Goal: Task Accomplishment & Management: Manage account settings

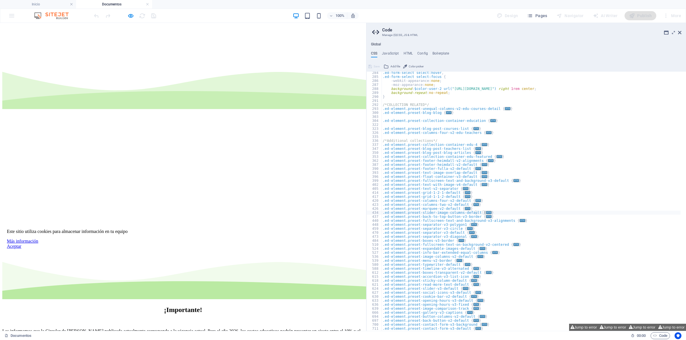
scroll to position [213, 0]
click at [535, 19] on span "Pages" at bounding box center [537, 16] width 20 height 6
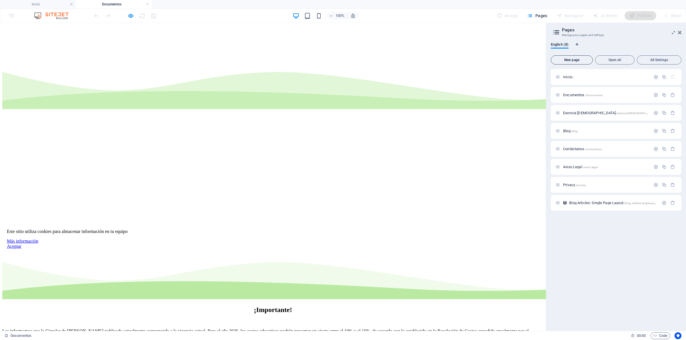
click at [573, 57] on button "New page" at bounding box center [571, 59] width 42 height 9
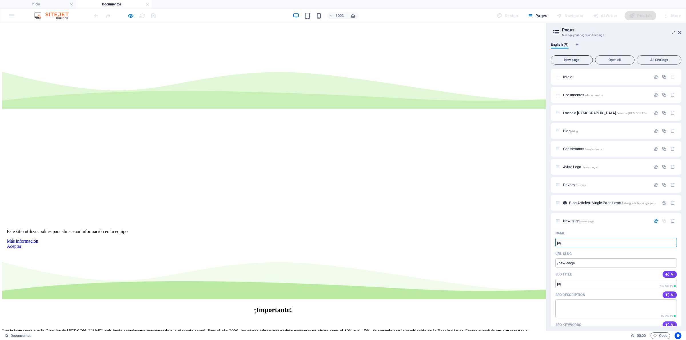
type input "p"
type input "PQR"
type input "/pq"
type input "PQRS"
type input "/pqrs"
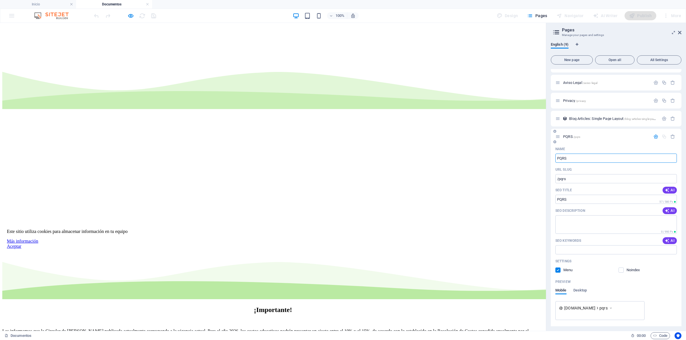
scroll to position [103, 0]
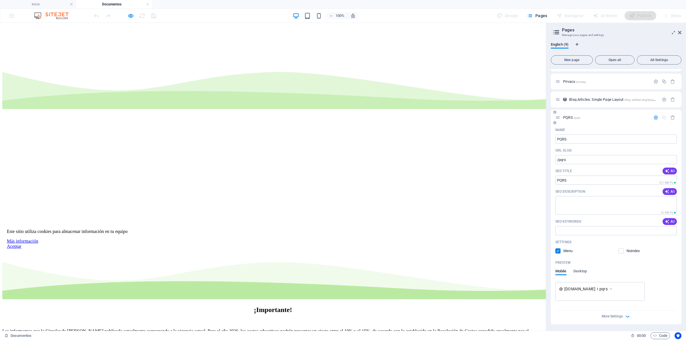
click at [559, 252] on label at bounding box center [557, 251] width 5 height 5
click at [0, 0] on input "checkbox" at bounding box center [0, 0] width 0 height 0
click at [559, 251] on label at bounding box center [557, 251] width 5 height 5
click at [0, 0] on input "checkbox" at bounding box center [0, 0] width 0 height 0
click at [586, 316] on div "More Settings" at bounding box center [615, 315] width 121 height 9
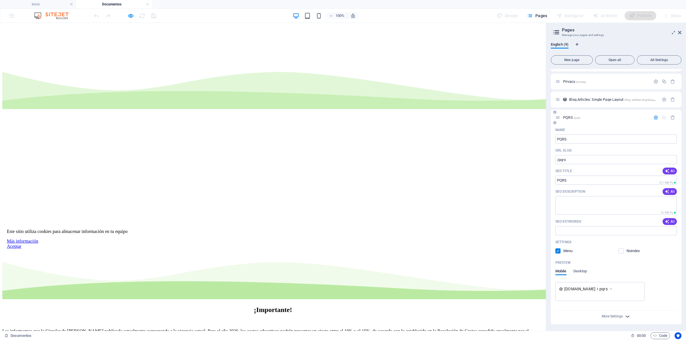
click at [626, 316] on icon "button" at bounding box center [627, 316] width 7 height 7
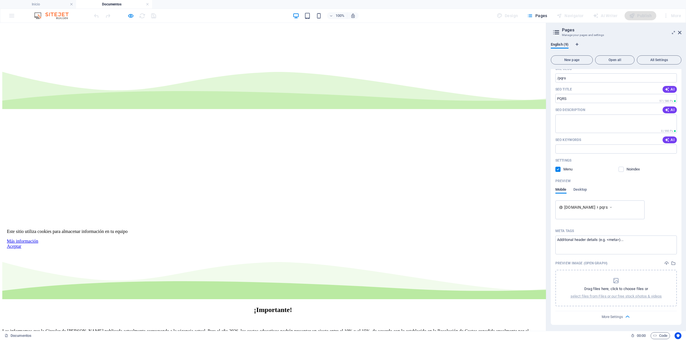
scroll to position [0, 0]
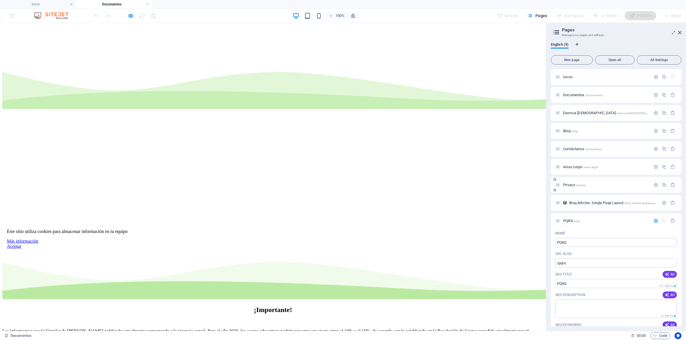
click at [563, 189] on div "Privacy /privacy" at bounding box center [615, 185] width 131 height 16
click at [571, 184] on span "Privacy /privacy" at bounding box center [574, 185] width 23 height 4
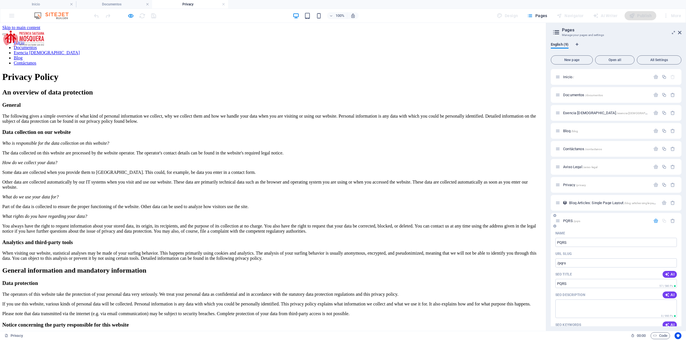
click at [570, 236] on div "Name" at bounding box center [615, 233] width 121 height 9
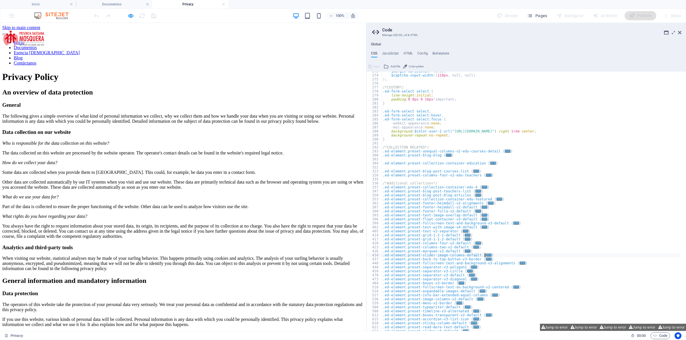
scroll to position [149, 0]
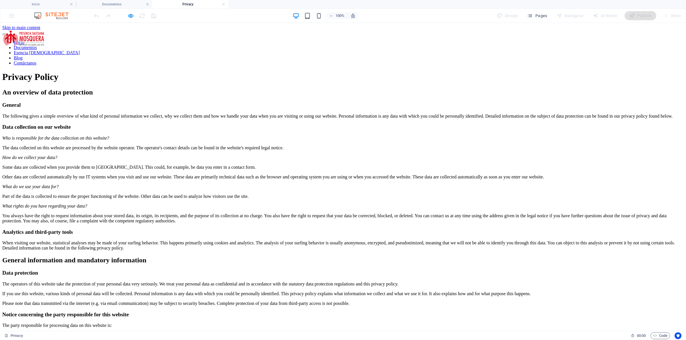
click at [126, 15] on div at bounding box center [125, 15] width 64 height 9
click at [131, 13] on icon "button" at bounding box center [130, 16] width 7 height 7
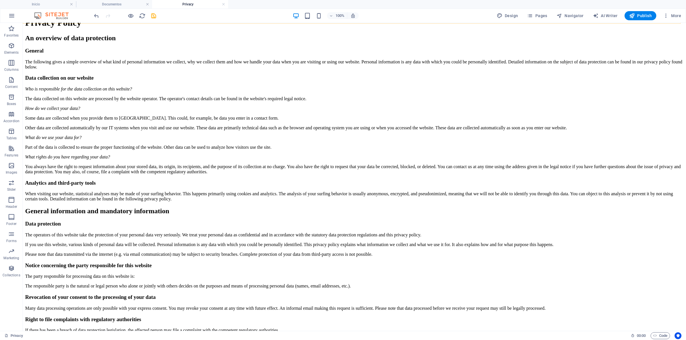
scroll to position [107, 0]
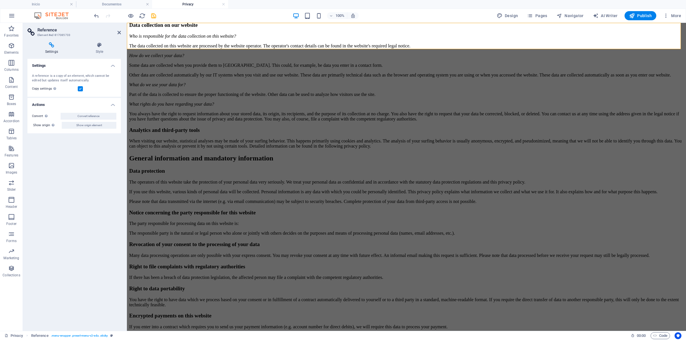
click at [106, 53] on h4 "Style" at bounding box center [99, 48] width 43 height 12
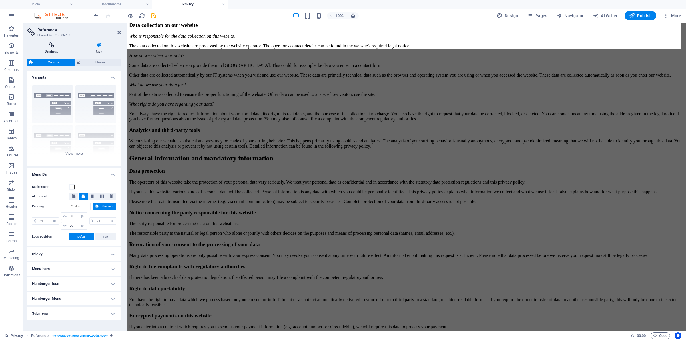
click at [62, 47] on icon at bounding box center [51, 45] width 48 height 6
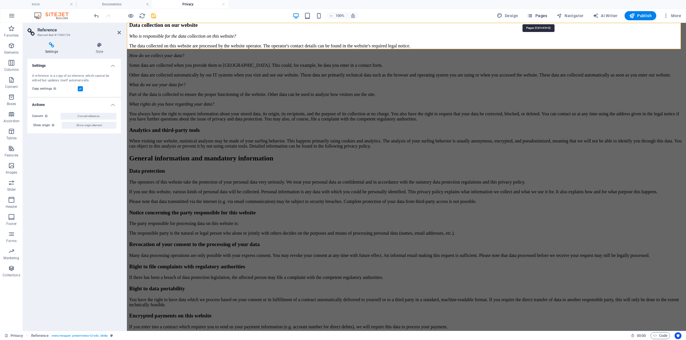
click at [546, 16] on span "Pages" at bounding box center [537, 16] width 20 height 6
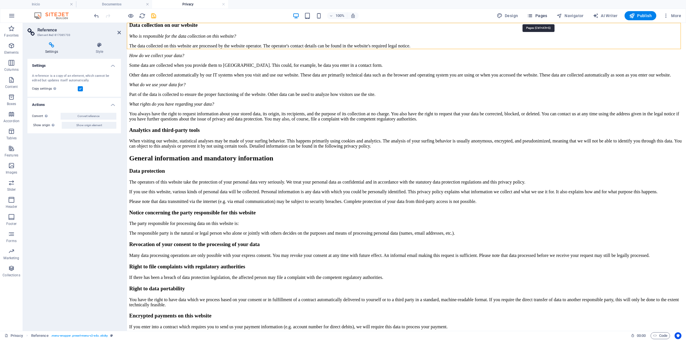
click at [539, 17] on span "Pages" at bounding box center [537, 16] width 20 height 6
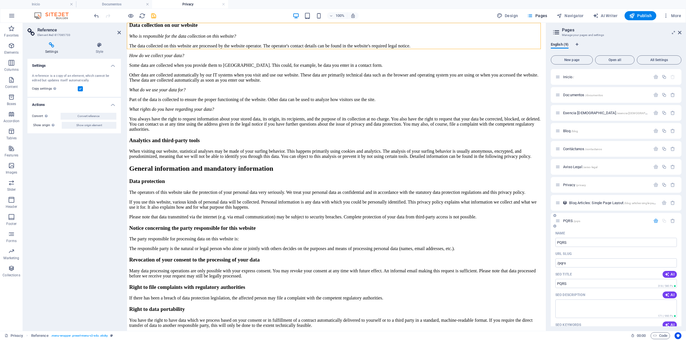
click at [672, 217] on div "PQRS /pqrs" at bounding box center [615, 221] width 131 height 16
click at [673, 221] on icon "button" at bounding box center [672, 221] width 5 height 5
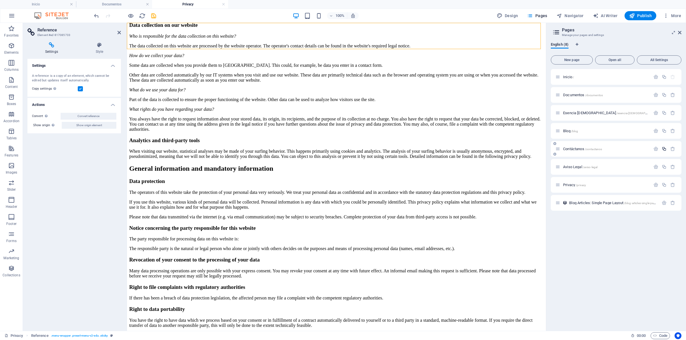
click at [665, 149] on icon "button" at bounding box center [663, 149] width 5 height 5
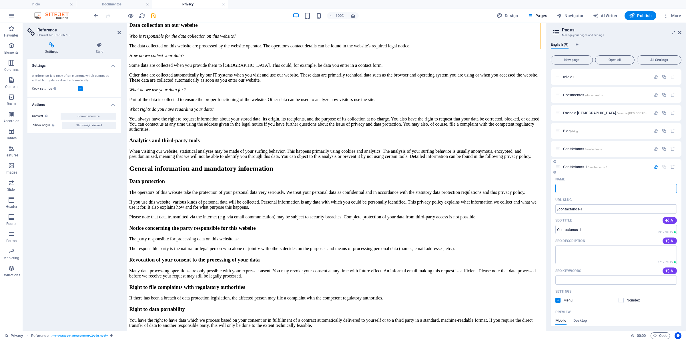
type input "p"
type input "/"
type input "pQ"
type input "/pq"
type input "pQ"
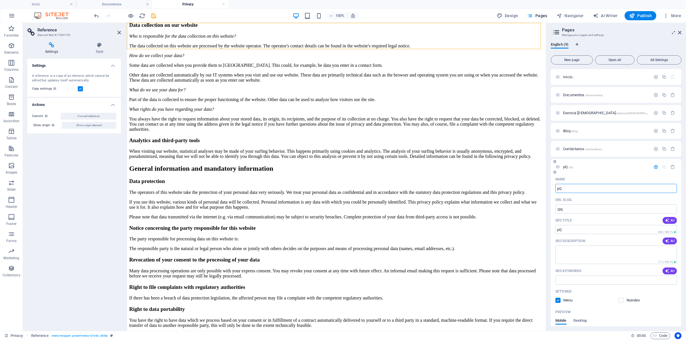
type input "p"
type input "/"
type input "pqr"
type input "/pq"
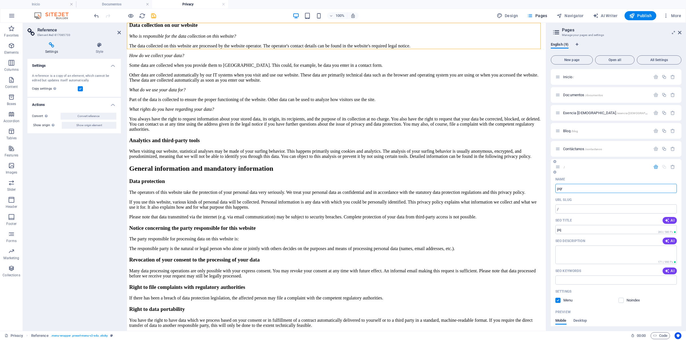
type input "pq"
type input "pqrs"
type input "/pqrs"
type input "pqrs"
type input "PQRS"
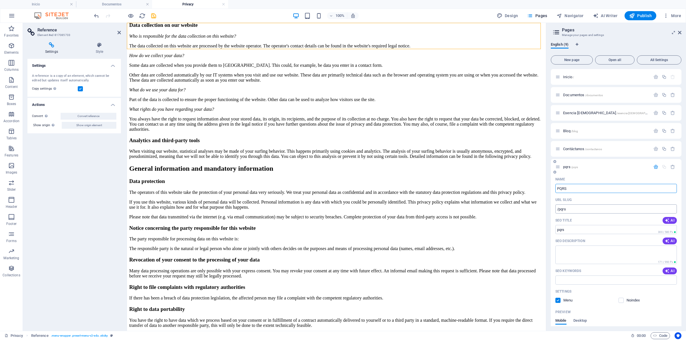
type input "PQRS"
click at [652, 296] on div "Settings Menu Noindex" at bounding box center [615, 296] width 121 height 18
click at [620, 298] on label at bounding box center [620, 300] width 5 height 5
click at [0, 0] on input "checkbox" at bounding box center [0, 0] width 0 height 0
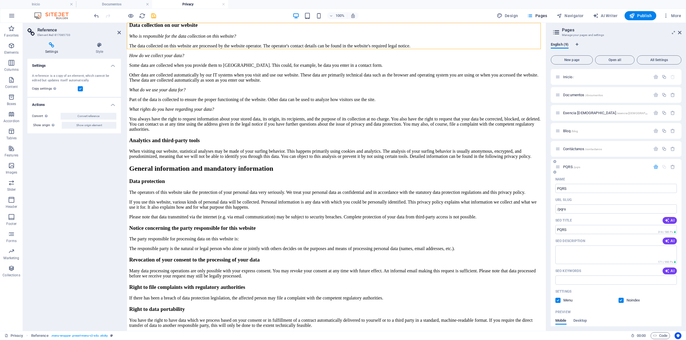
click at [620, 298] on label at bounding box center [620, 300] width 5 height 5
click at [0, 0] on input "checkbox" at bounding box center [0, 0] width 0 height 0
click at [570, 88] on div "Documentos /documentos" at bounding box center [615, 95] width 131 height 16
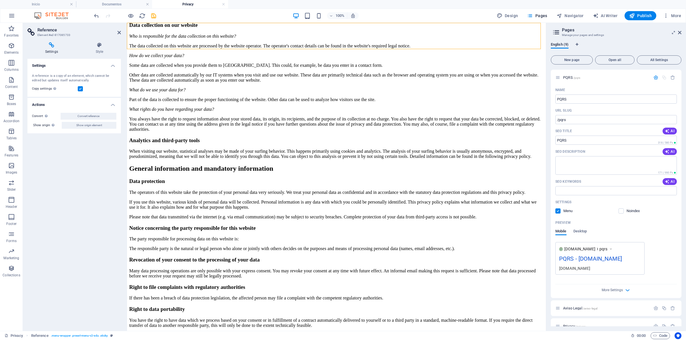
scroll to position [125, 0]
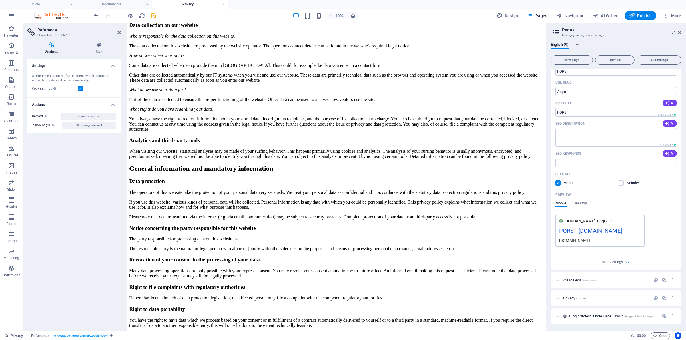
click at [555, 181] on label at bounding box center [557, 183] width 5 height 5
click at [0, 0] on input "checkbox" at bounding box center [0, 0] width 0 height 0
click at [555, 181] on label at bounding box center [557, 183] width 5 height 5
click at [0, 0] on input "checkbox" at bounding box center [0, 0] width 0 height 0
click at [594, 289] on div "Inicio / Documentos /documentos Esencia Salesiana /esencia-salesiana Blog /blog…" at bounding box center [615, 138] width 131 height 372
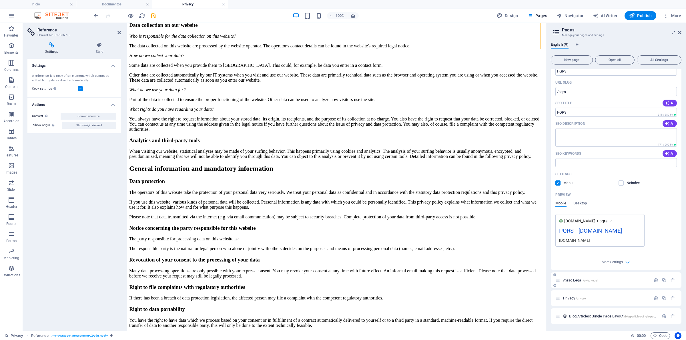
click at [594, 279] on span "/aviso-legal" at bounding box center [589, 280] width 15 height 3
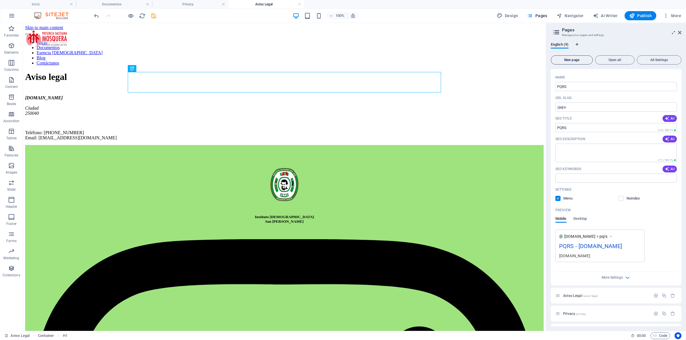
scroll to position [0, 0]
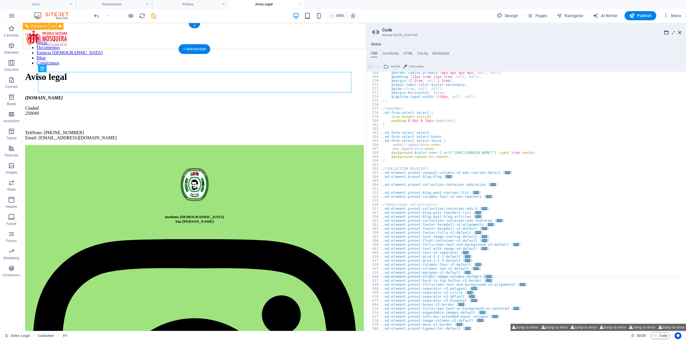
click at [252, 40] on nav "Inicio Documentos Esencia [DEMOGRAPHIC_DATA] Blog Contáctanos" at bounding box center [194, 53] width 338 height 26
drag, startPoint x: 252, startPoint y: 34, endPoint x: 140, endPoint y: 26, distance: 111.7
click at [252, 40] on nav "Inicio Documentos Esencia [DEMOGRAPHIC_DATA] Blog Contáctanos" at bounding box center [194, 53] width 338 height 26
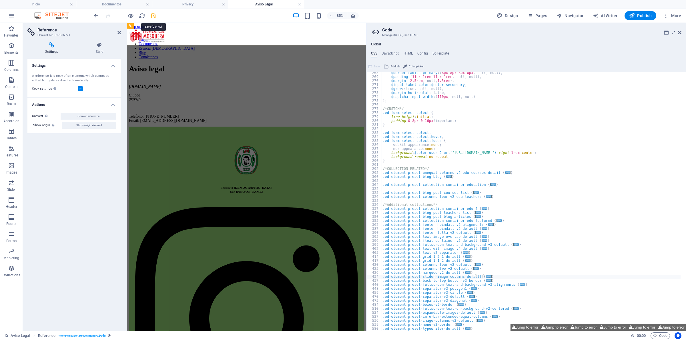
click at [152, 15] on icon "save" at bounding box center [153, 16] width 7 height 7
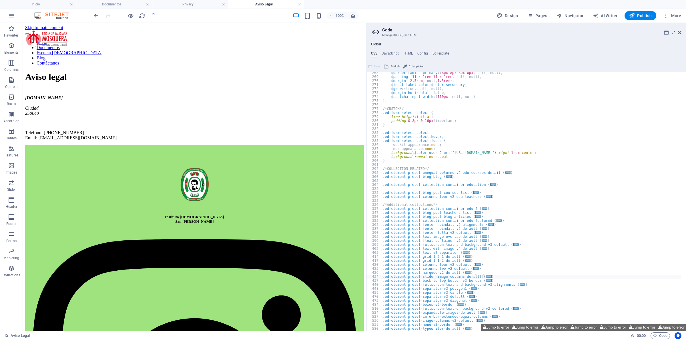
click at [495, 41] on div "Global CSS JavaScript HTML Config Boilerplate } 268 269 270 271 272 273 274 275…" at bounding box center [525, 184] width 319 height 293
click at [336, 40] on nav "Inicio Documentos Esencia [DEMOGRAPHIC_DATA] Blog Contáctanos" at bounding box center [194, 53] width 338 height 26
select select "px"
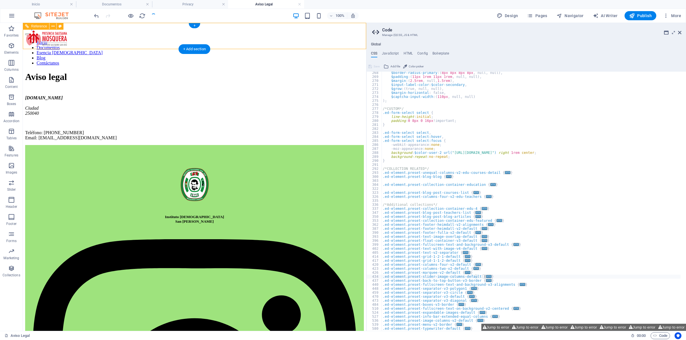
select select "px"
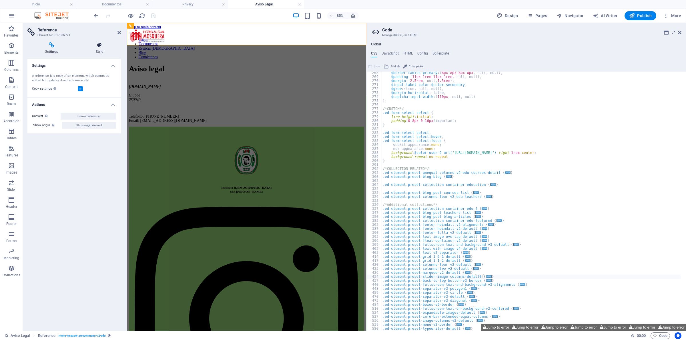
click at [97, 54] on h4 "Style" at bounding box center [99, 48] width 43 height 12
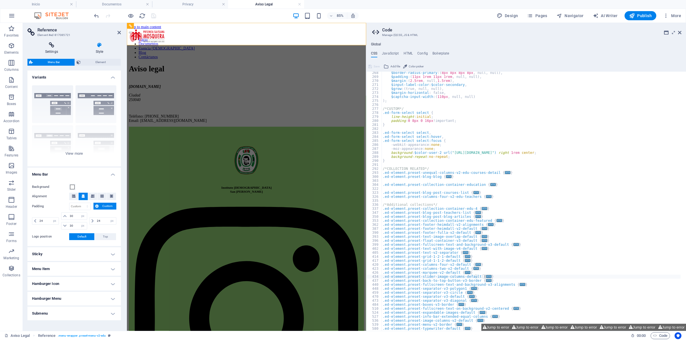
click at [73, 47] on icon at bounding box center [51, 45] width 48 height 6
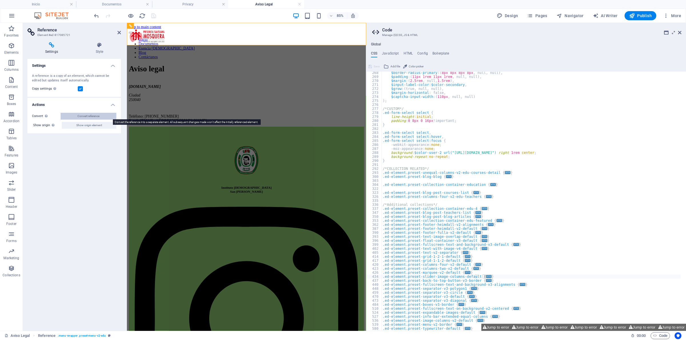
click at [75, 113] on button "Convert reference" at bounding box center [89, 116] width 56 height 7
select select "header"
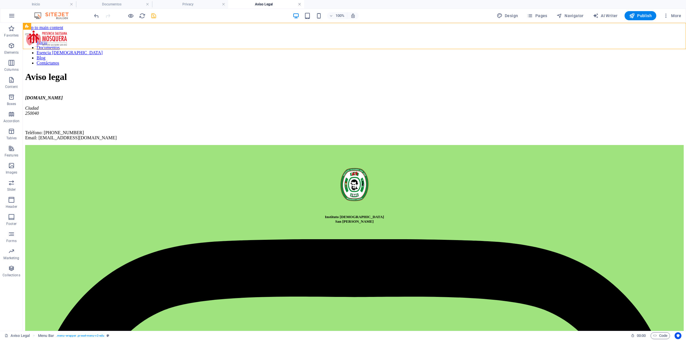
click at [299, 2] on link at bounding box center [299, 4] width 3 height 5
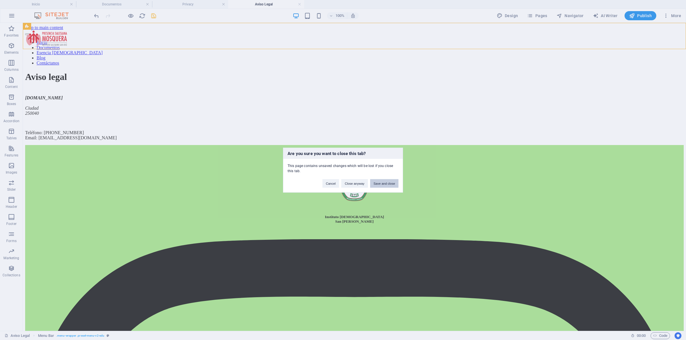
click at [381, 187] on button "Save and close" at bounding box center [384, 183] width 28 height 9
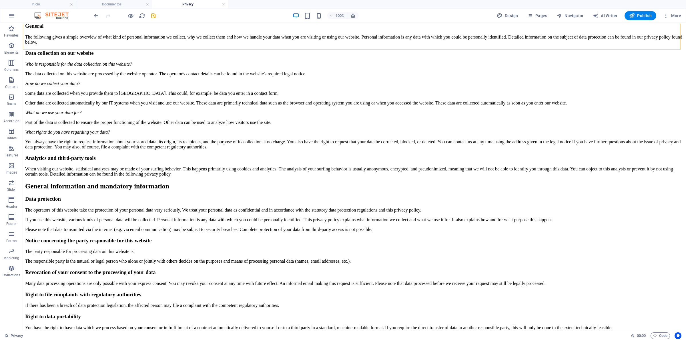
scroll to position [71, 0]
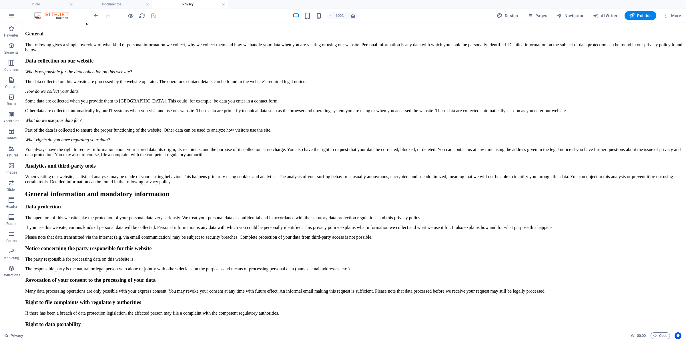
click at [222, 5] on link at bounding box center [223, 4] width 3 height 5
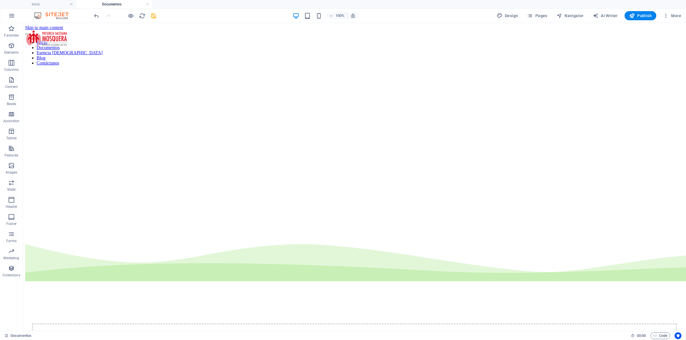
scroll to position [143, 0]
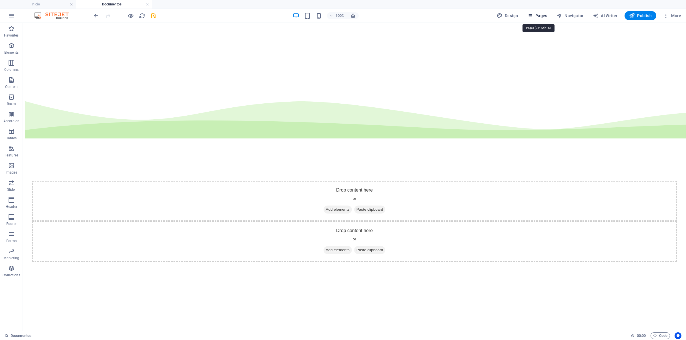
click at [536, 16] on span "Pages" at bounding box center [537, 16] width 20 height 6
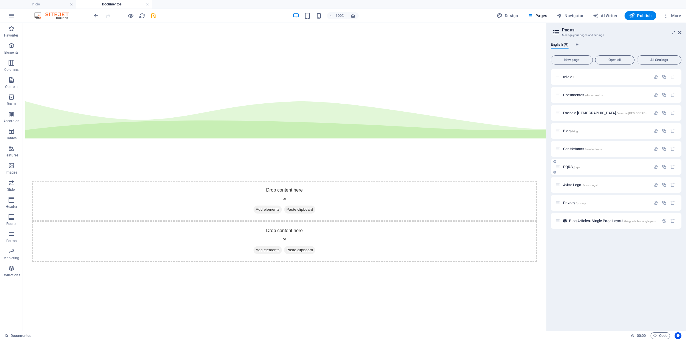
click at [553, 167] on div "PQRS /pqrs" at bounding box center [615, 167] width 131 height 16
click at [561, 165] on div "PQRS /pqrs" at bounding box center [602, 167] width 95 height 7
click at [574, 166] on span "/pqrs" at bounding box center [576, 167] width 7 height 3
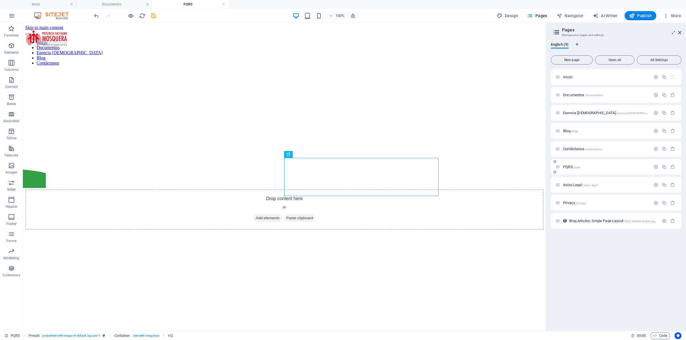
scroll to position [0, 0]
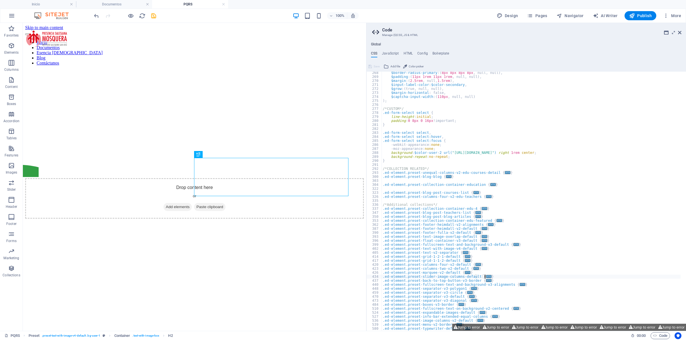
click at [159, 18] on div "100% Design Pages Navigator AI Writer Publish More" at bounding box center [388, 15] width 590 height 9
click at [154, 15] on icon "save" at bounding box center [153, 16] width 7 height 7
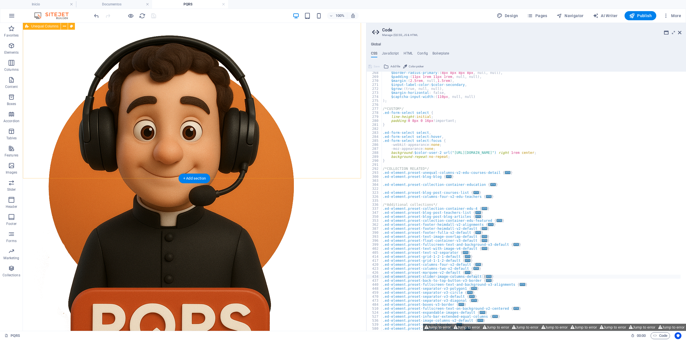
scroll to position [357, 0]
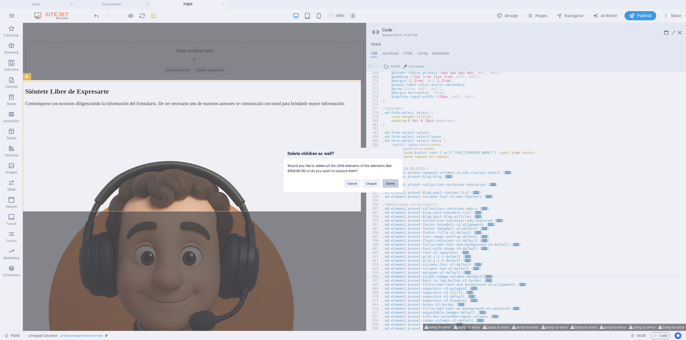
click at [386, 182] on button "Delete" at bounding box center [390, 183] width 16 height 9
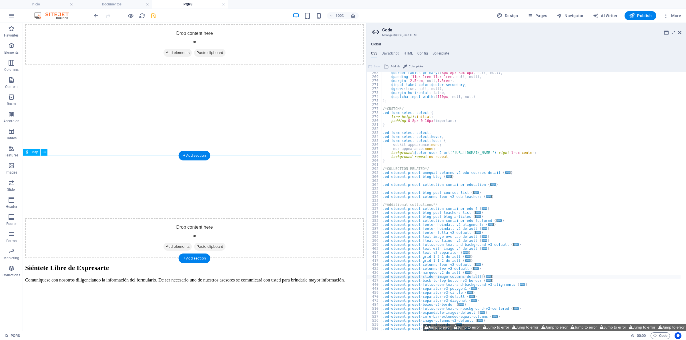
scroll to position [179, 0]
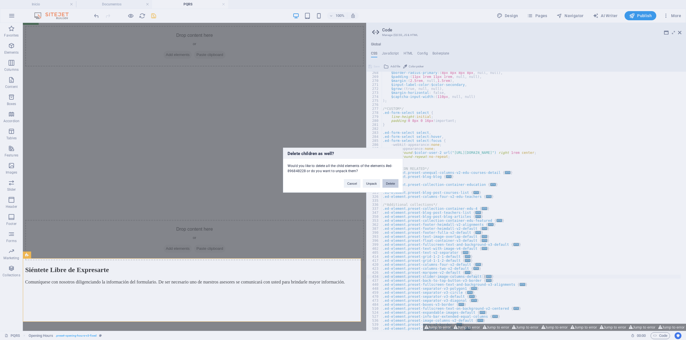
click at [396, 179] on button "Delete" at bounding box center [390, 183] width 16 height 9
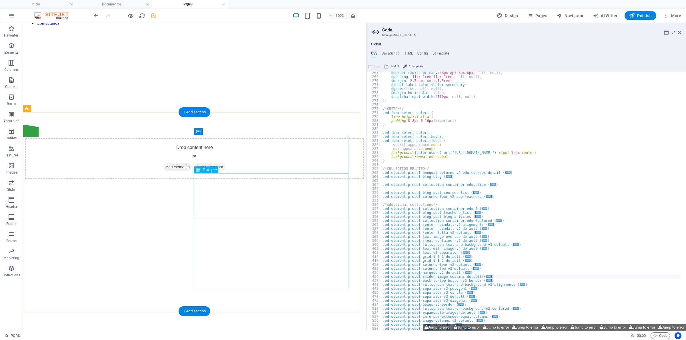
scroll to position [0, 0]
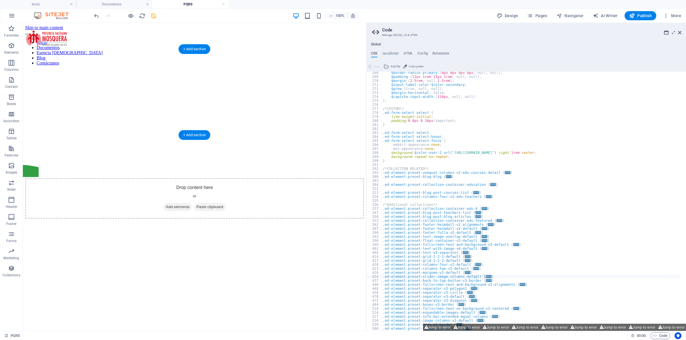
click at [205, 112] on figure at bounding box center [194, 155] width 338 height 171
click at [226, 125] on figure at bounding box center [194, 155] width 338 height 171
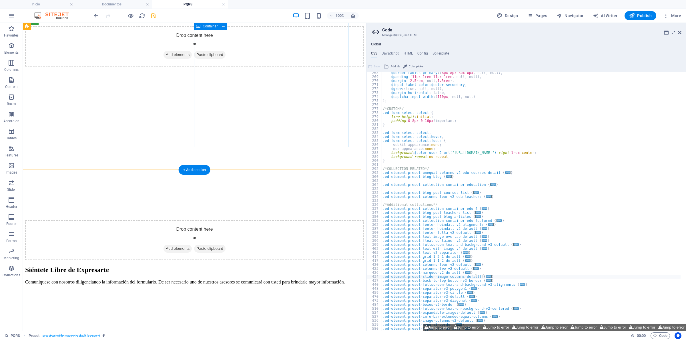
scroll to position [36, 0]
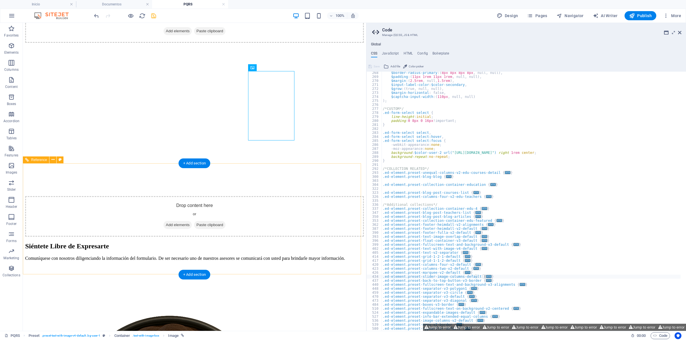
scroll to position [203, 0]
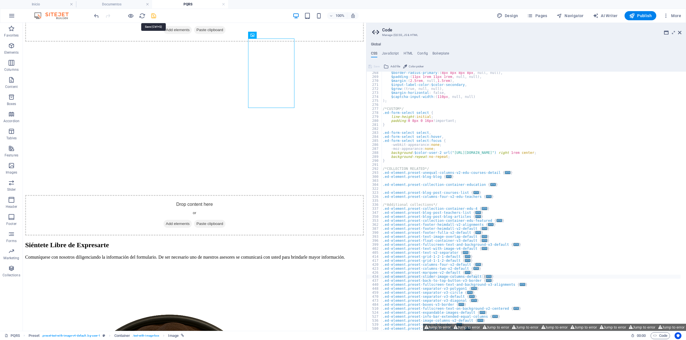
click at [152, 17] on icon "save" at bounding box center [153, 16] width 7 height 7
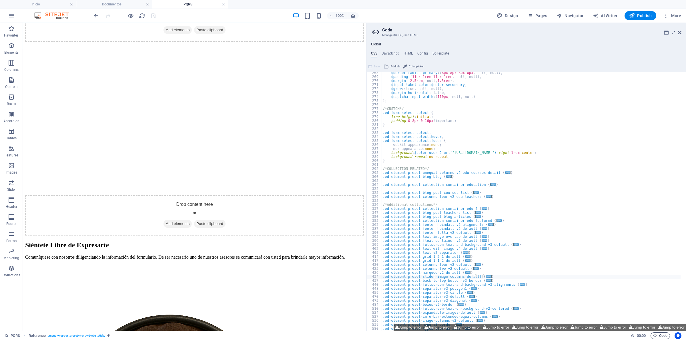
click at [658, 335] on span "Code" at bounding box center [660, 335] width 14 height 7
click at [657, 333] on span "Code" at bounding box center [660, 335] width 14 height 7
click at [680, 31] on icon at bounding box center [679, 32] width 3 height 5
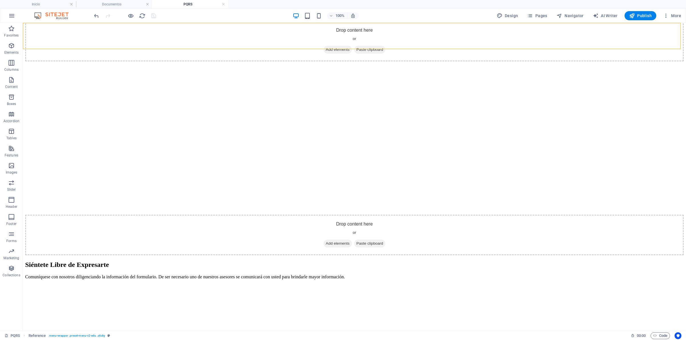
select select "px"
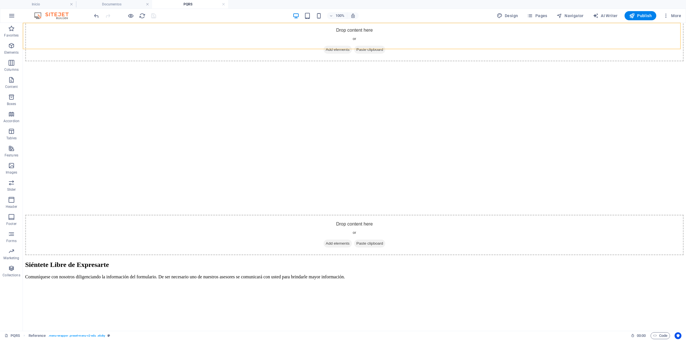
select select "px"
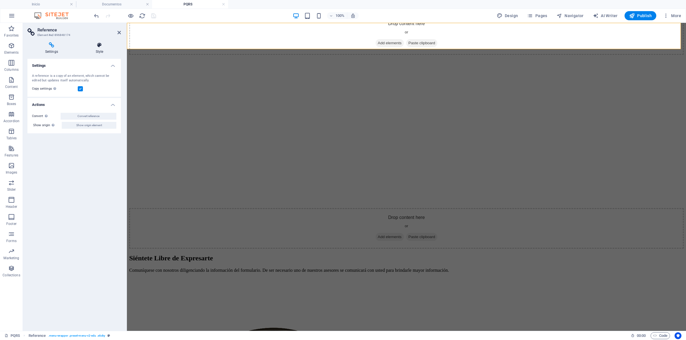
click at [96, 45] on icon at bounding box center [99, 45] width 43 height 6
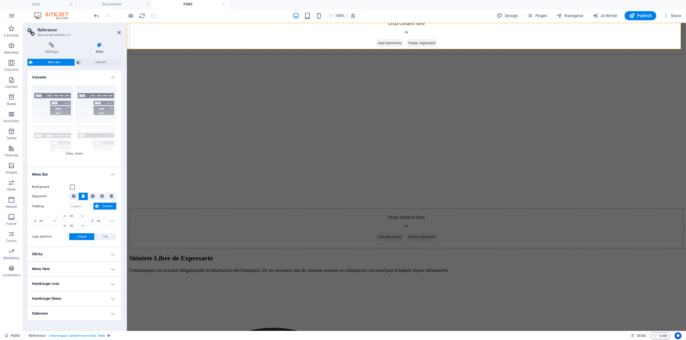
click at [89, 266] on h4 "Menu Item" at bounding box center [73, 269] width 93 height 14
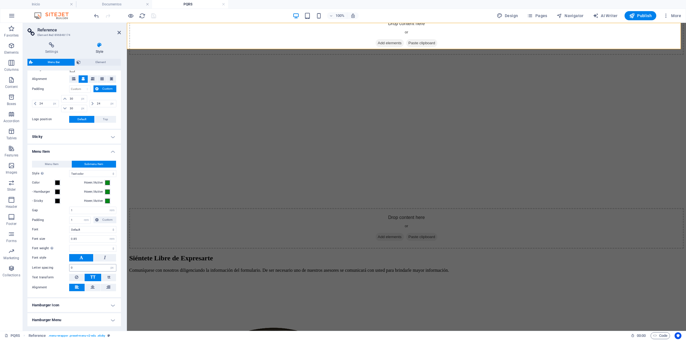
scroll to position [143, 0]
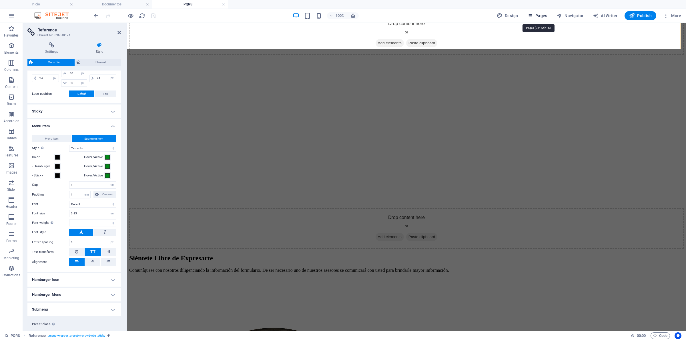
click at [535, 16] on span "Pages" at bounding box center [537, 16] width 20 height 6
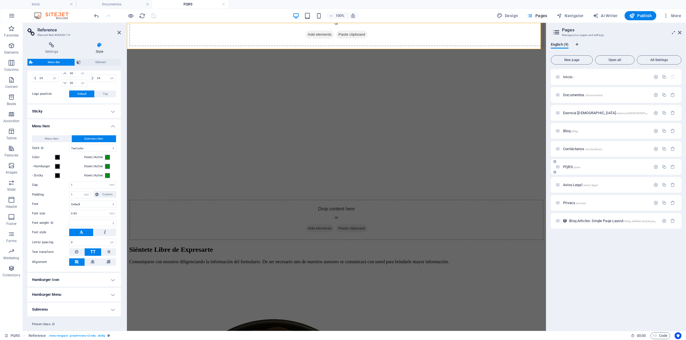
click at [633, 167] on p "PQRS /pqrs" at bounding box center [606, 167] width 86 height 4
click at [572, 169] on div "PQRS /pqrs" at bounding box center [602, 167] width 95 height 7
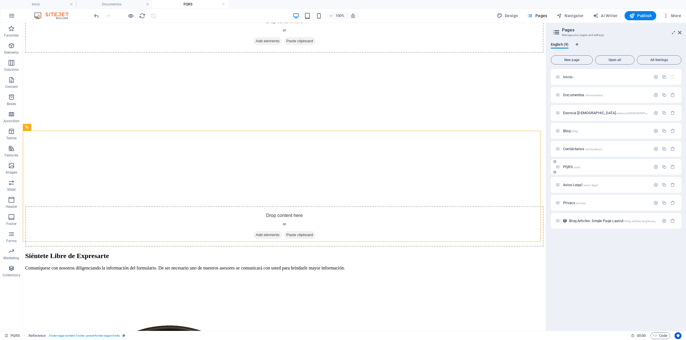
click at [566, 165] on span "PQRS /pqrs" at bounding box center [571, 167] width 17 height 4
click at [566, 164] on div "PQRS /pqrs" at bounding box center [602, 167] width 95 height 7
click at [567, 168] on span "PQRS /pqrs" at bounding box center [571, 167] width 17 height 4
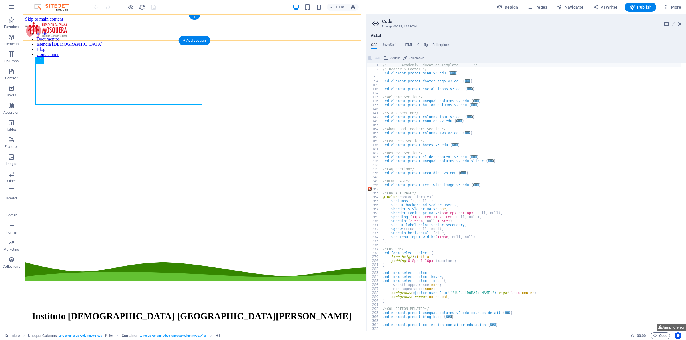
click at [199, 17] on div "+" at bounding box center [194, 17] width 11 height 5
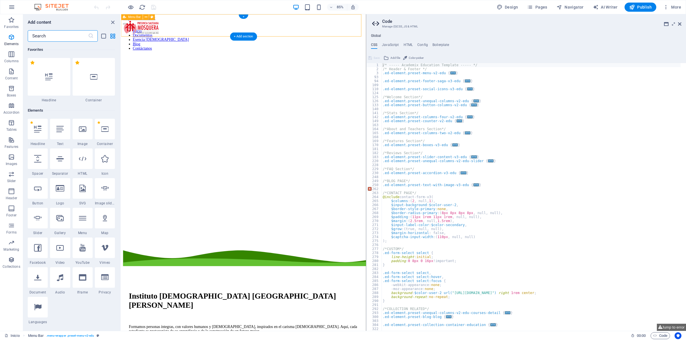
scroll to position [999, 0]
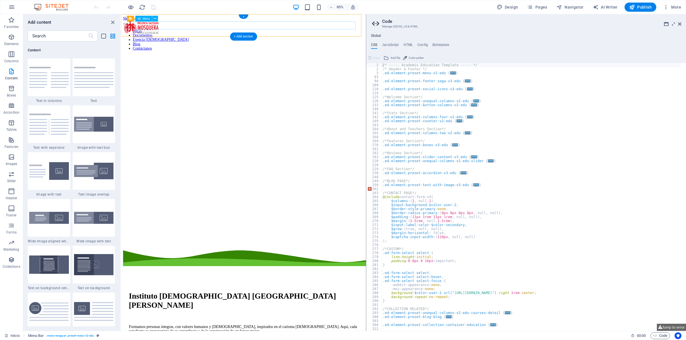
click at [186, 31] on nav "Inicio Documentos Esencia [DEMOGRAPHIC_DATA] Blog Contáctanos" at bounding box center [264, 44] width 283 height 26
click at [299, 62] on figure at bounding box center [264, 62] width 283 height 0
click at [300, 62] on figure at bounding box center [264, 62] width 283 height 0
select select "multiple-waves"
select select "em"
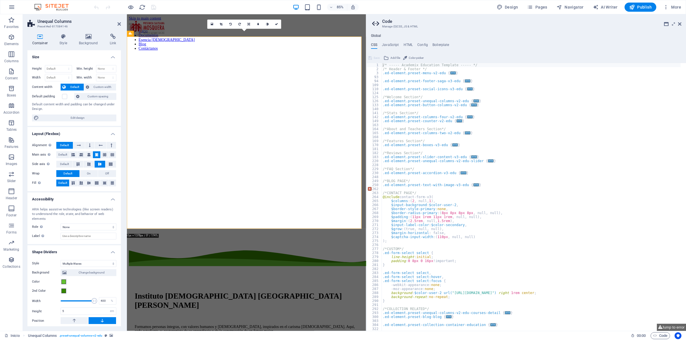
click at [253, 62] on figure at bounding box center [267, 62] width 276 height 0
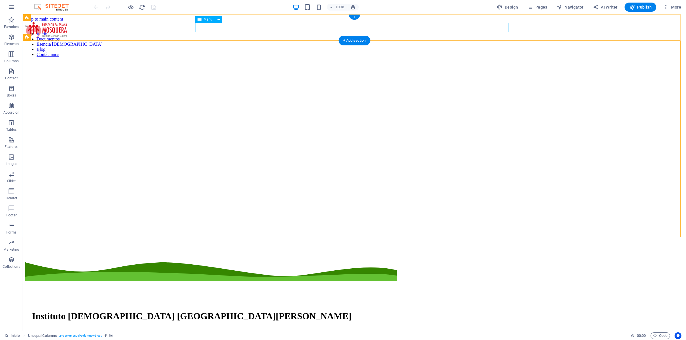
click at [443, 31] on nav "Inicio Documentos Esencia [DEMOGRAPHIC_DATA] Blog Contáctanos" at bounding box center [354, 44] width 658 height 26
click at [518, 35] on div "Inicio Documentos Esencia [DEMOGRAPHIC_DATA] Blog Contáctanos" at bounding box center [354, 39] width 658 height 35
click at [490, 31] on nav "Inicio Documentos Esencia [DEMOGRAPHIC_DATA] Blog Contáctanos" at bounding box center [354, 44] width 658 height 26
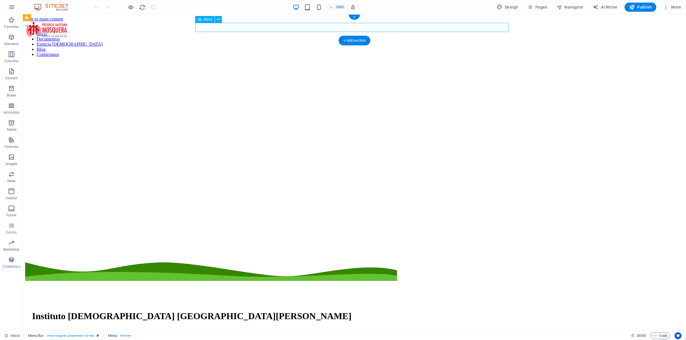
click at [443, 31] on nav "Inicio Documentos Esencia [DEMOGRAPHIC_DATA] Blog Contáctanos" at bounding box center [354, 44] width 658 height 26
select select
select select "1"
select select
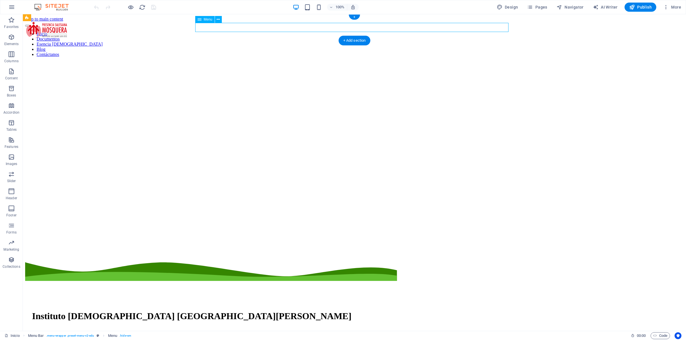
select select "2"
select select
select select "3"
select select
select select "4"
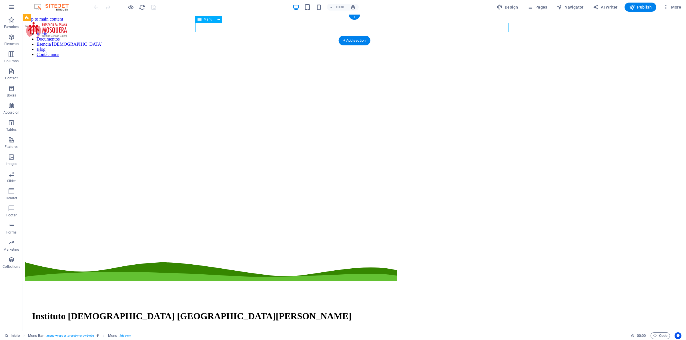
select select
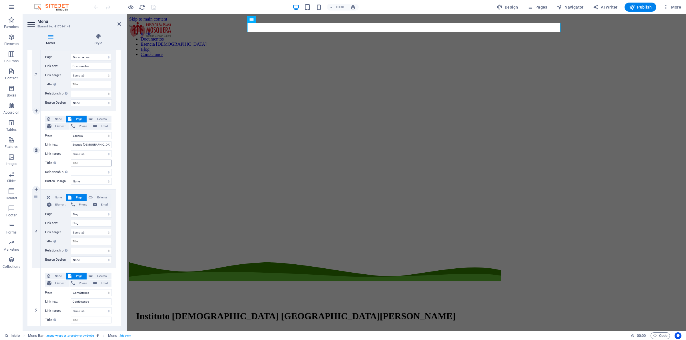
scroll to position [186, 0]
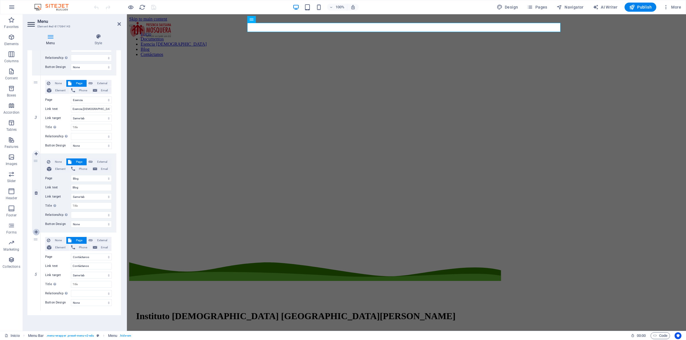
click at [37, 232] on icon at bounding box center [36, 232] width 3 height 4
select select
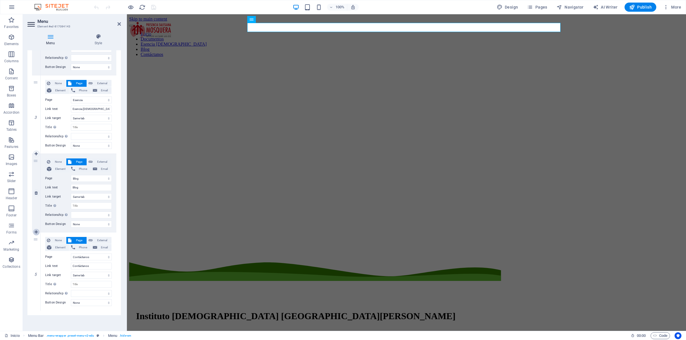
select select
select select "4"
select select
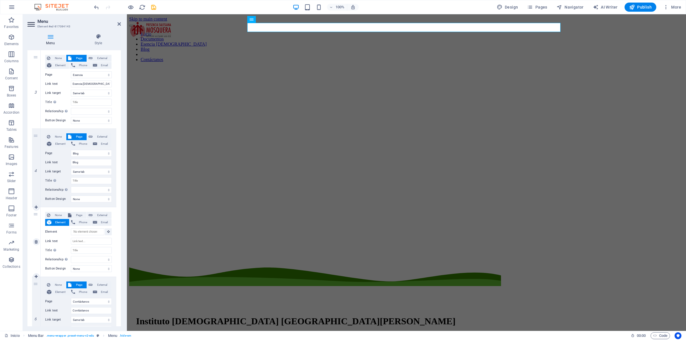
scroll to position [222, 0]
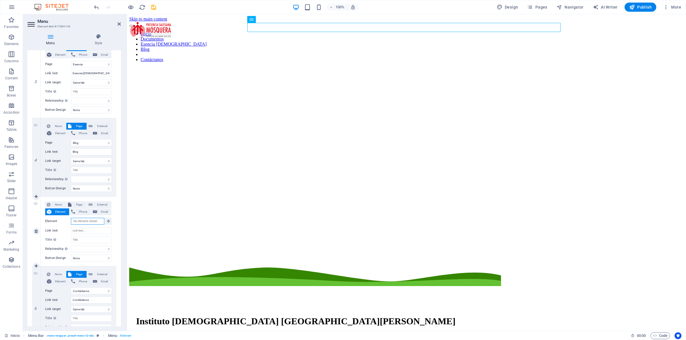
click at [87, 223] on input "Element" at bounding box center [87, 221] width 33 height 7
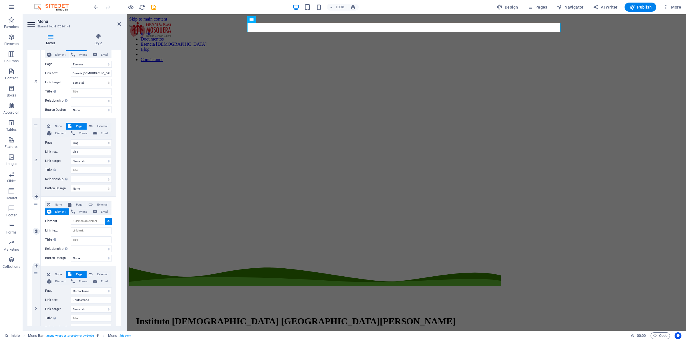
click at [109, 221] on button at bounding box center [108, 221] width 7 height 7
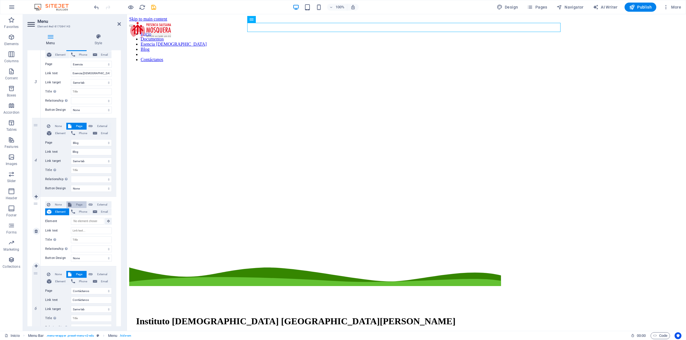
click at [77, 202] on span "Page" at bounding box center [79, 204] width 12 height 7
select select
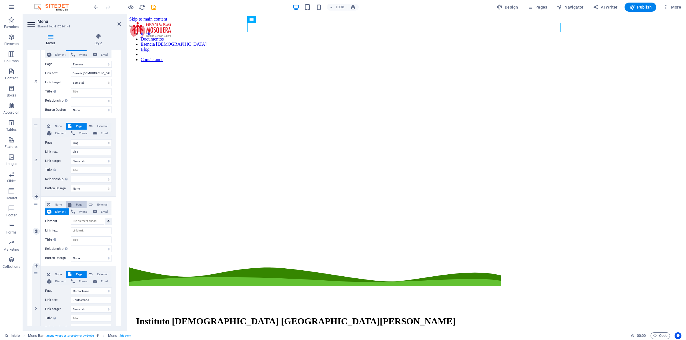
select select
click at [95, 217] on div "None Page External Element Phone Email Page Inicio Documentos Esencia Salesiana…" at bounding box center [78, 231] width 67 height 60
click at [96, 218] on select "Inicio Documentos Esencia Salesiana Blog Contáctanos PQRS Aviso Legal Privacy" at bounding box center [91, 221] width 41 height 7
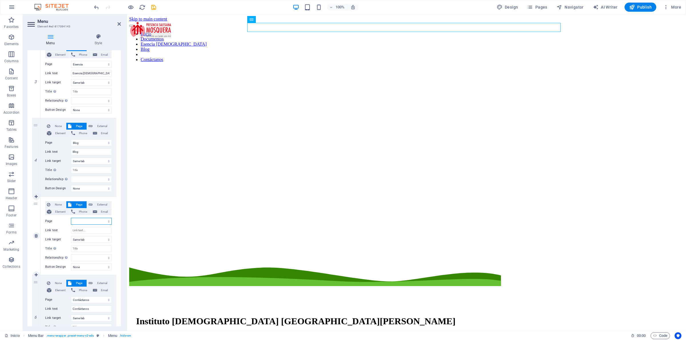
select select "5"
click at [71, 218] on select "Inicio Documentos Esencia Salesiana Blog Contáctanos PQRS Aviso Legal Privacy" at bounding box center [91, 221] width 41 height 7
select select
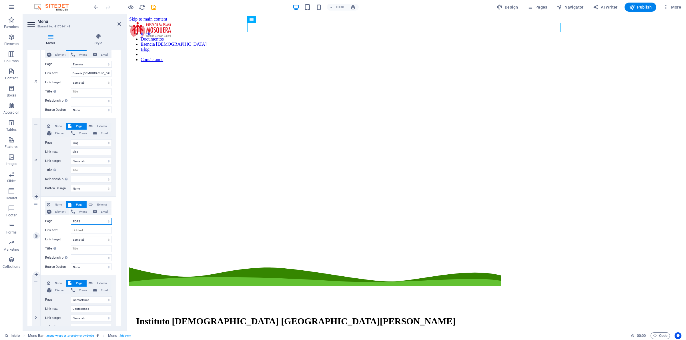
select select
click at [100, 227] on input "Link text" at bounding box center [91, 230] width 41 height 7
type input "PQRS"
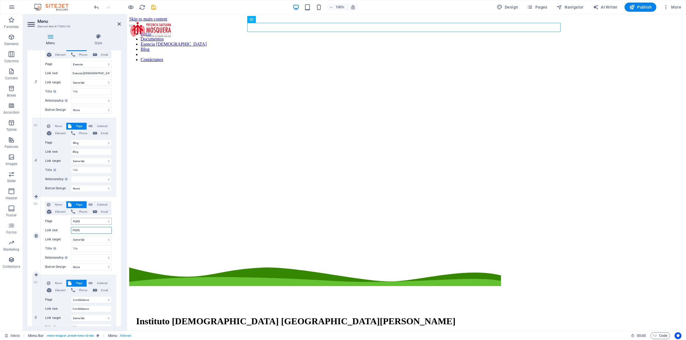
select select
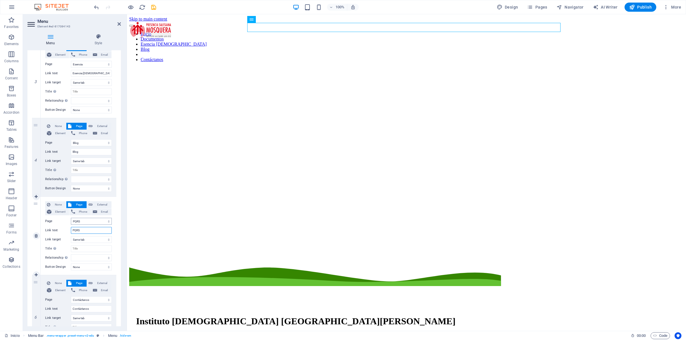
select select
type input "PQRS"
click at [117, 272] on div "1 None Page External Element Phone Email Page Inicio Documentos Esencia Salesia…" at bounding box center [73, 118] width 93 height 480
click at [423, 67] on figure at bounding box center [406, 67] width 554 height 0
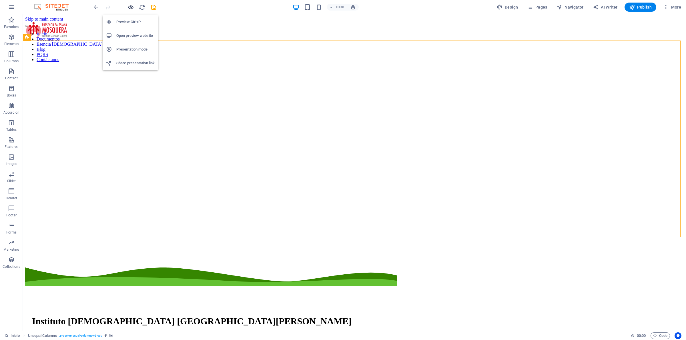
click at [129, 5] on icon "button" at bounding box center [130, 7] width 7 height 7
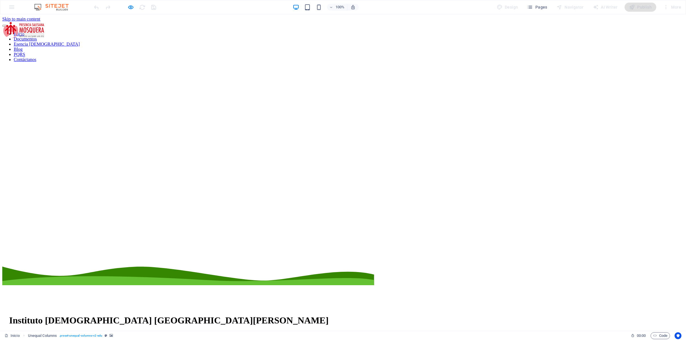
click at [25, 52] on link "PQRS" at bounding box center [19, 54] width 11 height 5
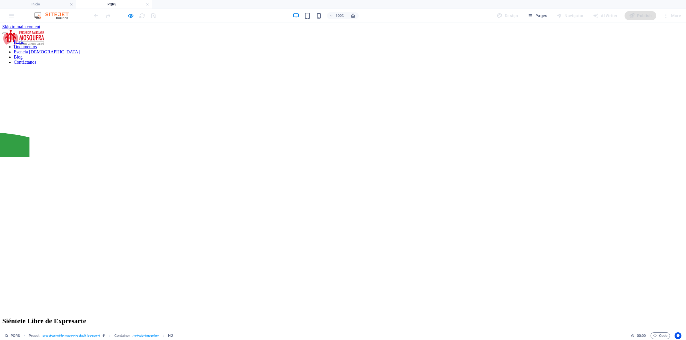
scroll to position [0, 0]
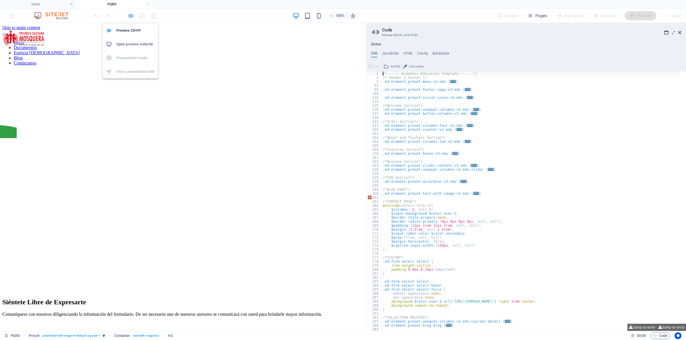
click at [129, 17] on icon "button" at bounding box center [130, 16] width 7 height 7
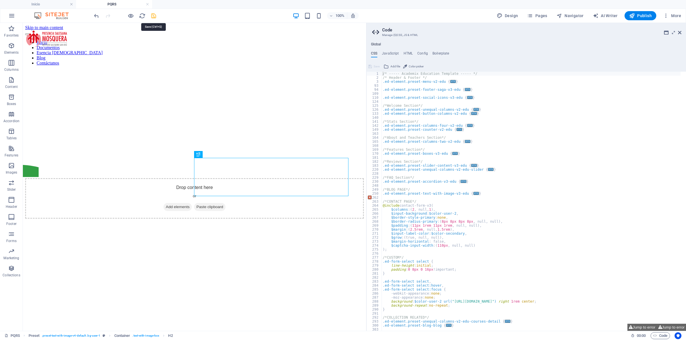
click at [153, 16] on icon "save" at bounding box center [153, 16] width 7 height 7
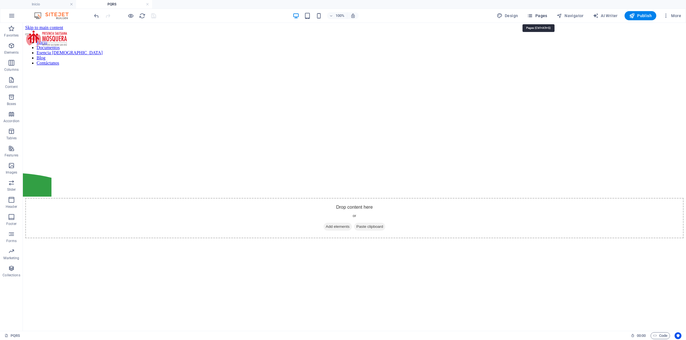
click at [532, 14] on icon "button" at bounding box center [530, 16] width 6 height 6
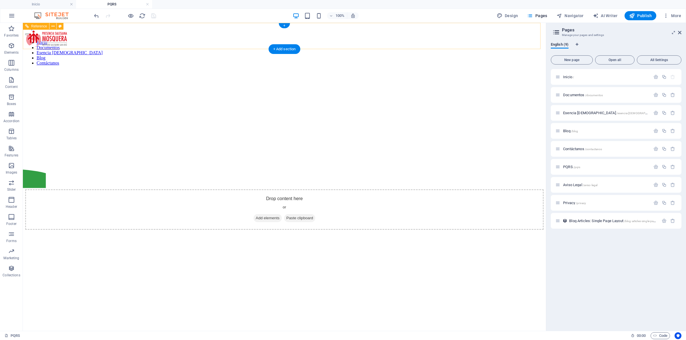
click at [363, 41] on div "Inicio Documentos Esencia [DEMOGRAPHIC_DATA] Blog Contáctanos" at bounding box center [284, 47] width 518 height 35
select select "px"
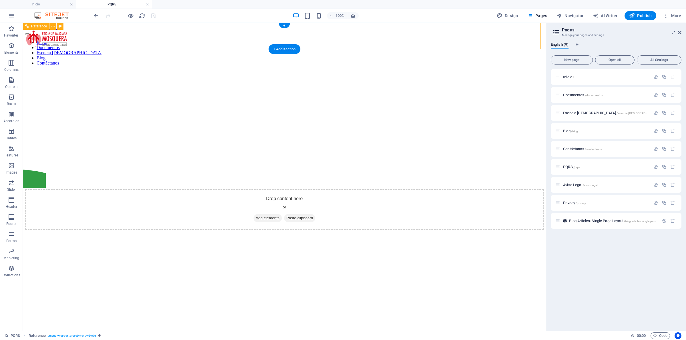
select select "px"
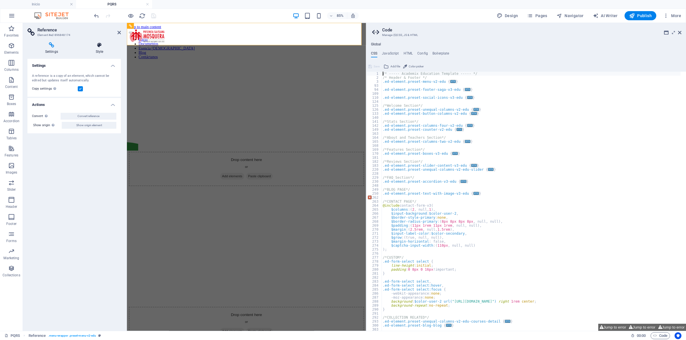
click at [95, 44] on icon at bounding box center [99, 45] width 43 height 6
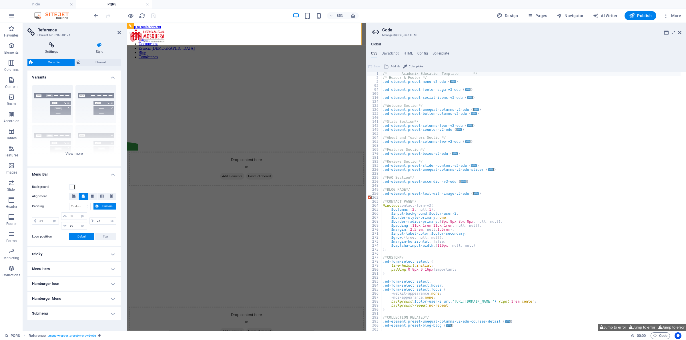
click at [55, 47] on icon at bounding box center [51, 45] width 48 height 6
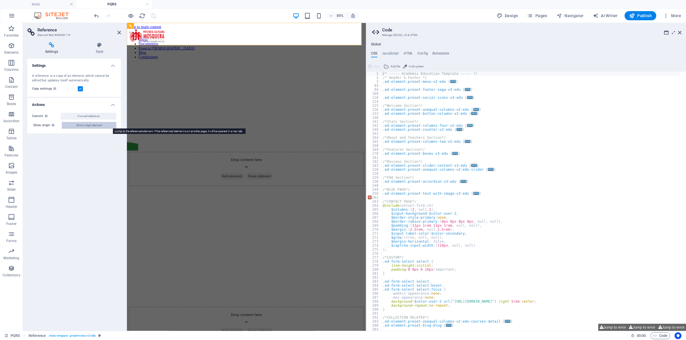
click at [79, 125] on span "Show origin element" at bounding box center [89, 125] width 26 height 7
select select "header"
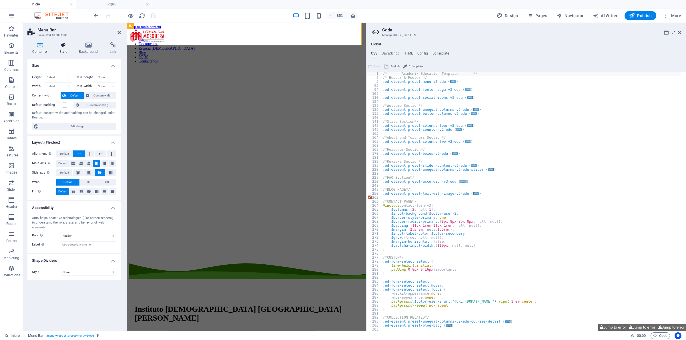
click at [66, 46] on icon at bounding box center [63, 45] width 17 height 6
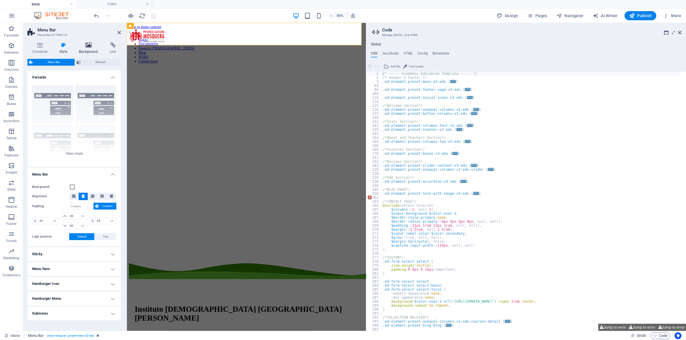
click at [75, 47] on icon at bounding box center [88, 45] width 29 height 6
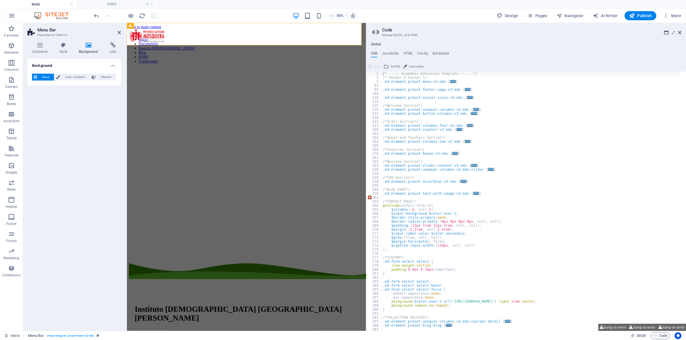
click at [88, 48] on icon at bounding box center [88, 45] width 29 height 6
click at [110, 47] on icon at bounding box center [113, 45] width 16 height 6
click at [319, 40] on nav "Inicio Documentos Esencia Salesiana Blog PQRS Contáctanos" at bounding box center [267, 55] width 276 height 31
click at [321, 40] on nav "Inicio Documentos Esencia Salesiana Blog PQRS Contáctanos" at bounding box center [267, 55] width 276 height 31
click at [320, 40] on nav "Inicio Documentos Esencia Salesiana Blog PQRS Contáctanos" at bounding box center [267, 55] width 276 height 31
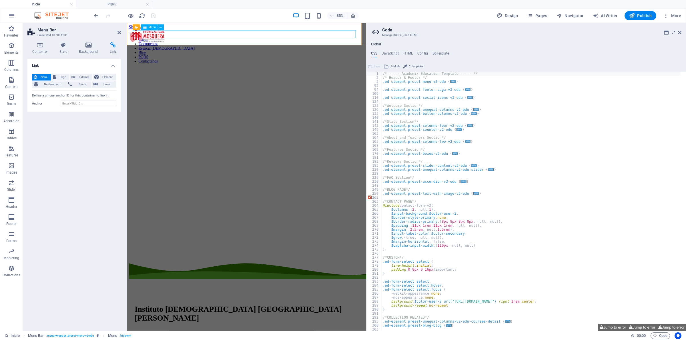
click at [320, 40] on nav "Inicio Documentos Esencia Salesiana Blog PQRS Contáctanos" at bounding box center [267, 55] width 276 height 31
select select
select select "1"
select select
select select "2"
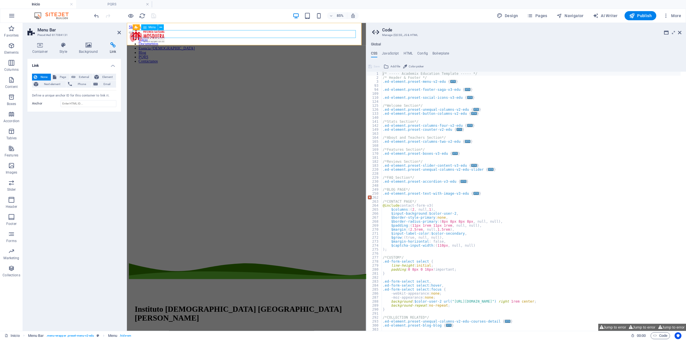
select select
select select "3"
select select
select select "5"
select select
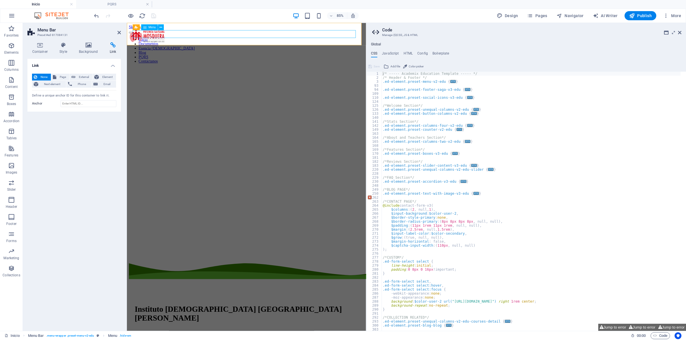
select select "4"
select select
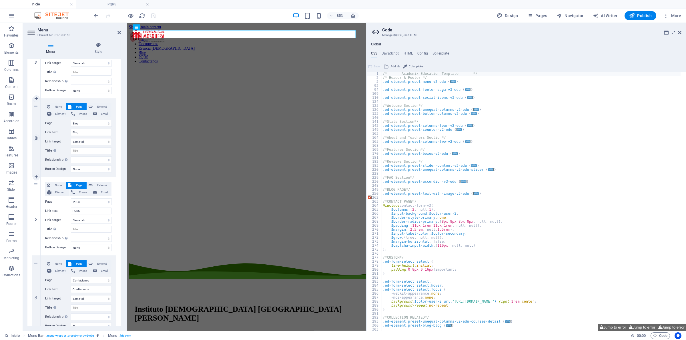
scroll to position [273, 0]
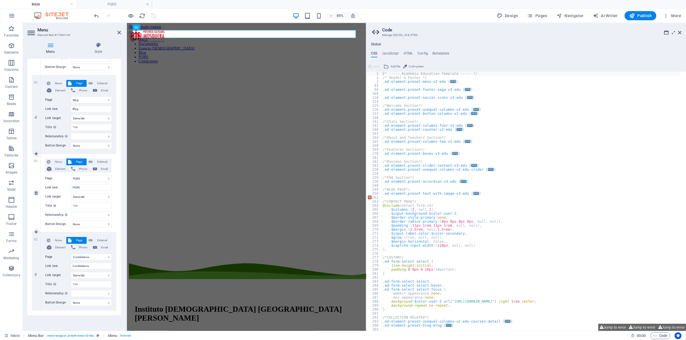
click at [75, 158] on div "None Page External Element Phone Email Page Inicio Documentos Esencia Salesiana…" at bounding box center [79, 193] width 76 height 78
click at [77, 159] on span "Page" at bounding box center [79, 162] width 12 height 7
click at [307, 75] on figure at bounding box center [267, 75] width 276 height 0
